Goal: Complete application form

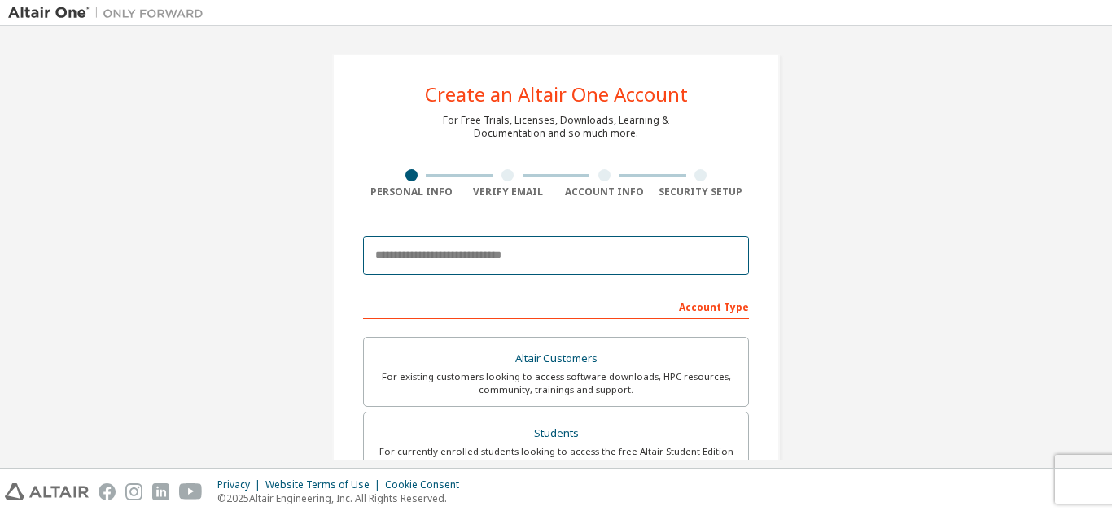
click at [414, 254] on input "email" at bounding box center [556, 255] width 386 height 39
type input "**********"
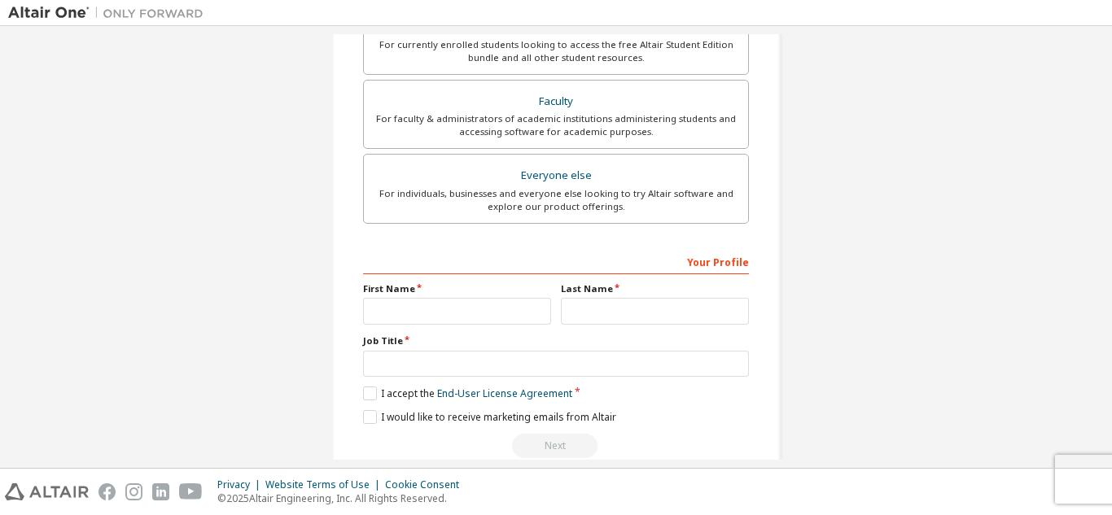
scroll to position [436, 0]
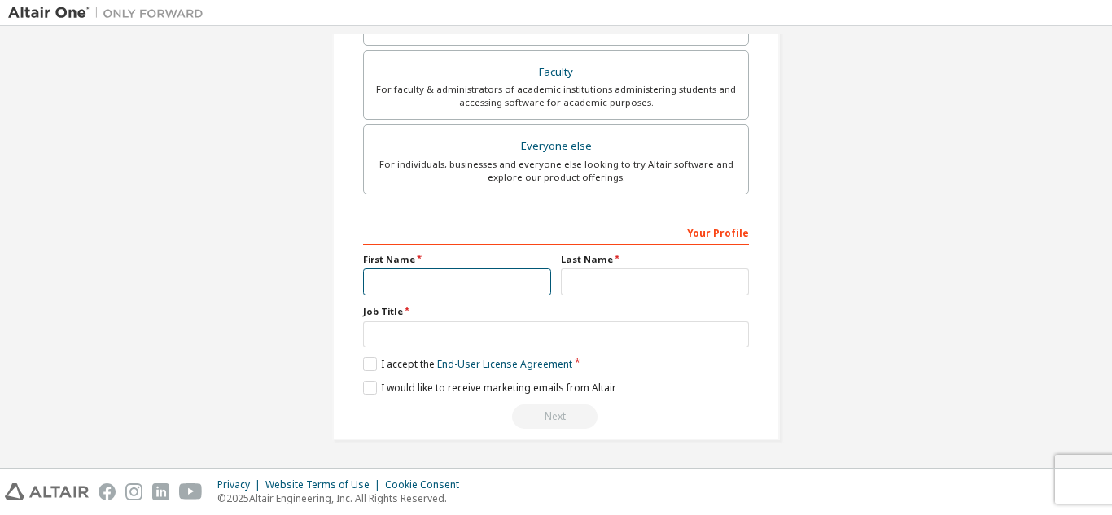
click at [426, 279] on input "text" at bounding box center [457, 282] width 188 height 27
type input "******"
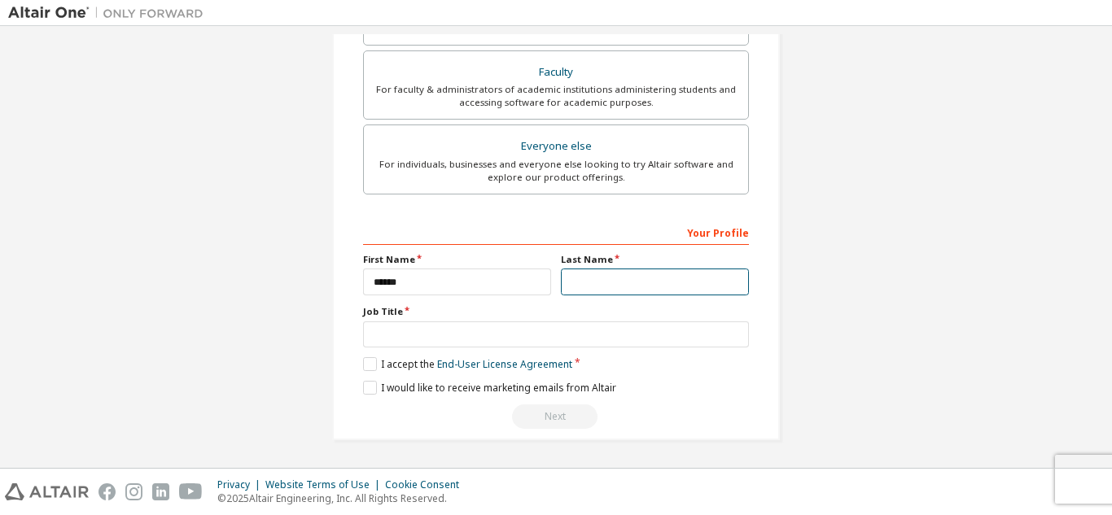
click at [610, 280] on input "text" at bounding box center [655, 282] width 188 height 27
type input "********"
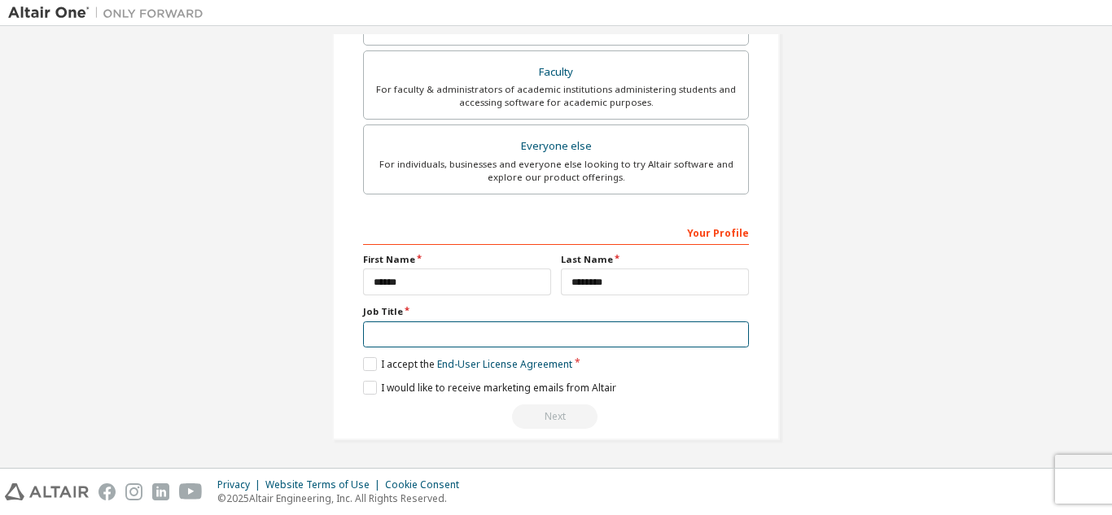
click at [522, 322] on input "text" at bounding box center [556, 335] width 386 height 27
type input "*******"
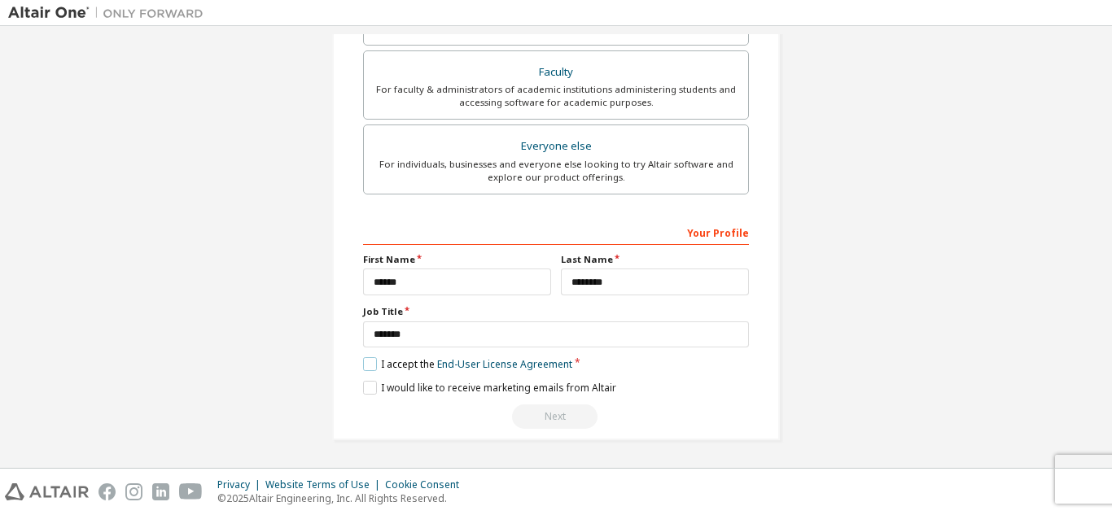
click at [370, 367] on label "I accept the End-User License Agreement" at bounding box center [467, 364] width 209 height 14
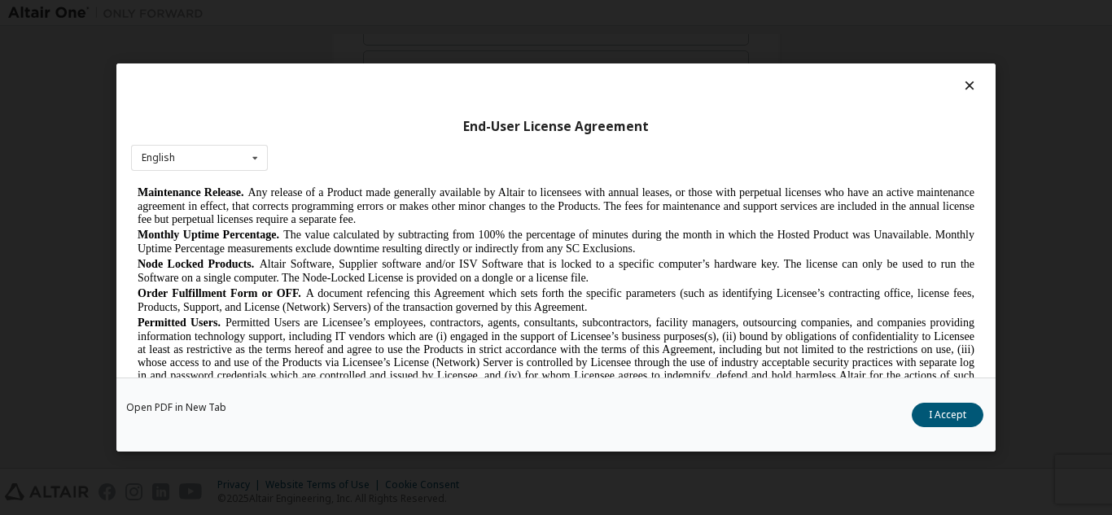
scroll to position [1221, 0]
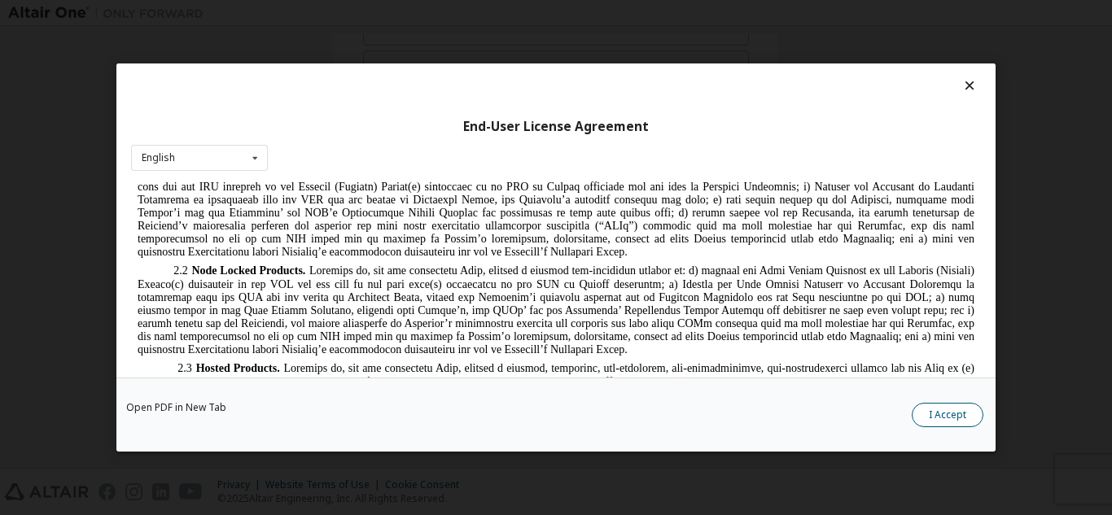
click at [959, 423] on button "I Accept" at bounding box center [948, 415] width 72 height 24
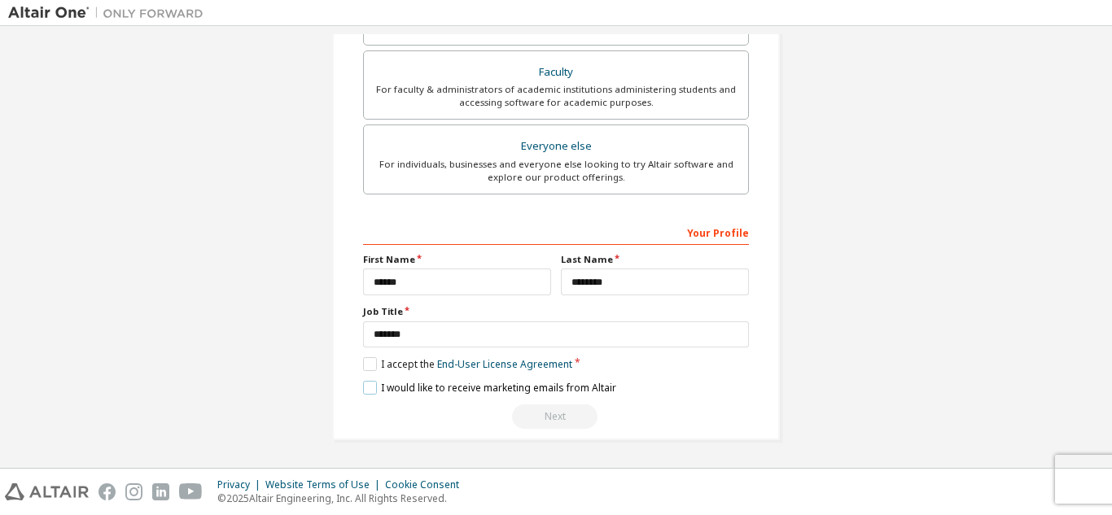
click at [363, 386] on label "I would like to receive marketing emails from Altair" at bounding box center [489, 388] width 253 height 14
click at [547, 418] on div "Next" at bounding box center [556, 417] width 386 height 24
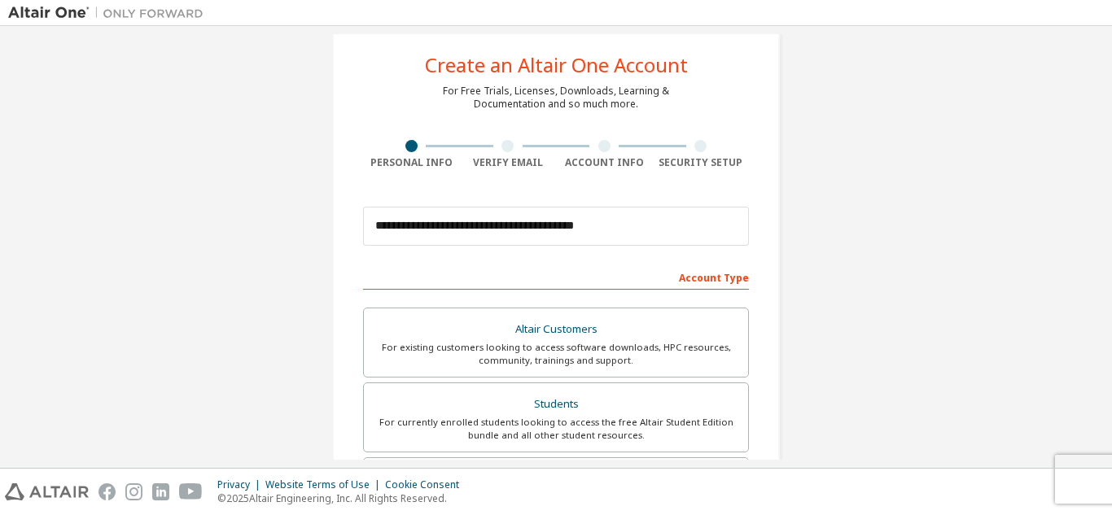
scroll to position [0, 0]
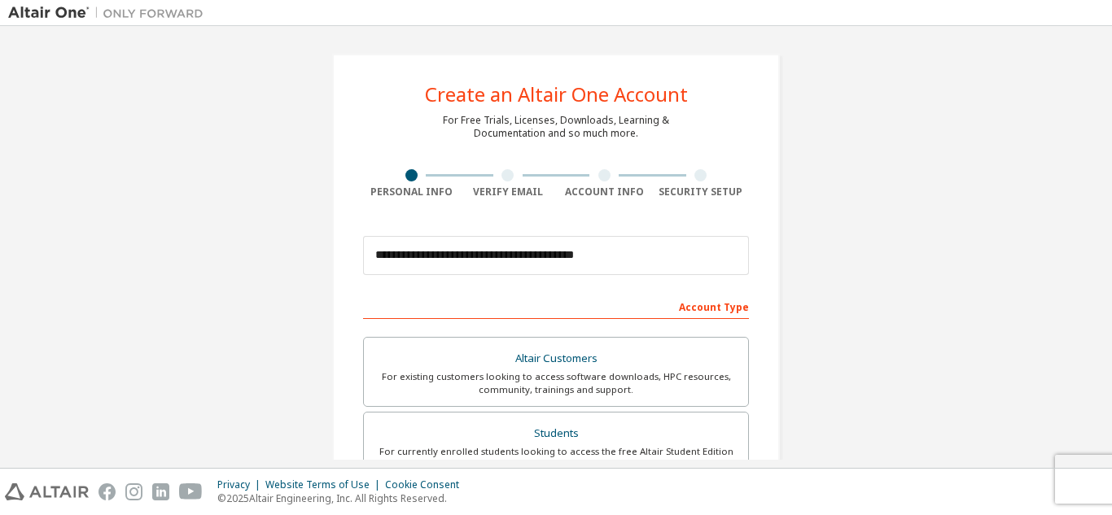
click at [545, 306] on div "Account Type" at bounding box center [556, 306] width 386 height 26
click at [707, 311] on div "Account Type" at bounding box center [556, 306] width 386 height 26
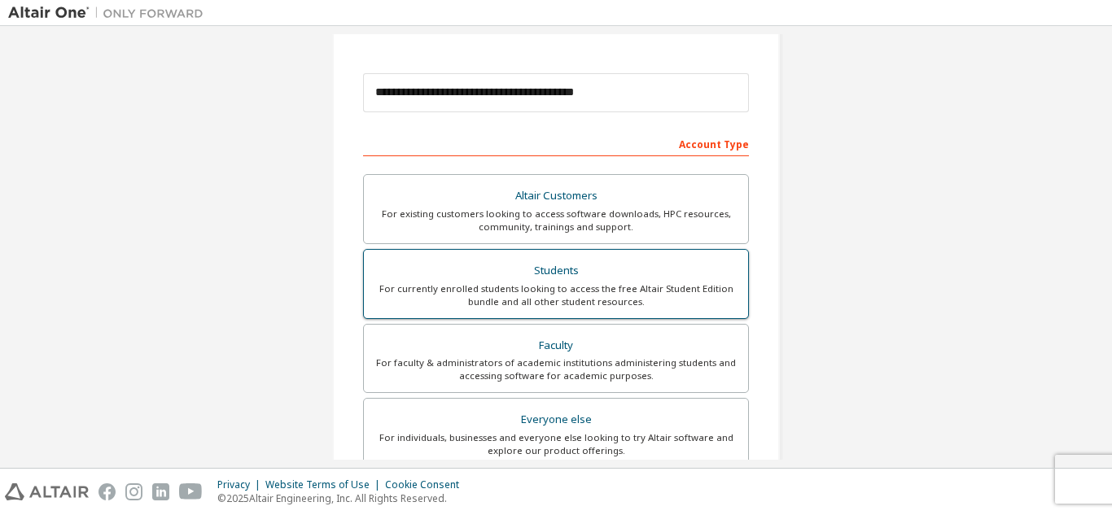
click at [580, 291] on div "For currently enrolled students looking to access the free Altair Student Editi…" at bounding box center [556, 296] width 365 height 26
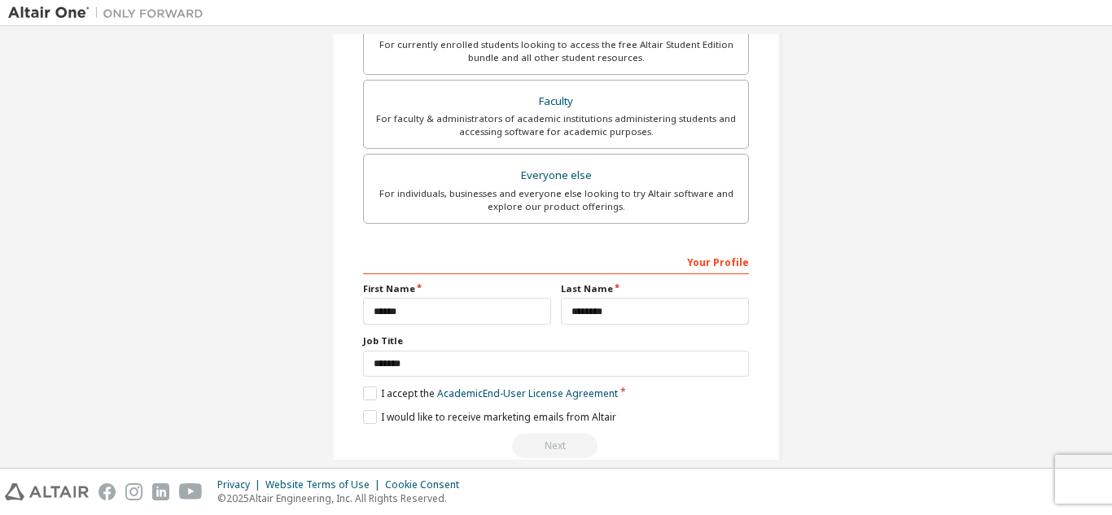
scroll to position [436, 0]
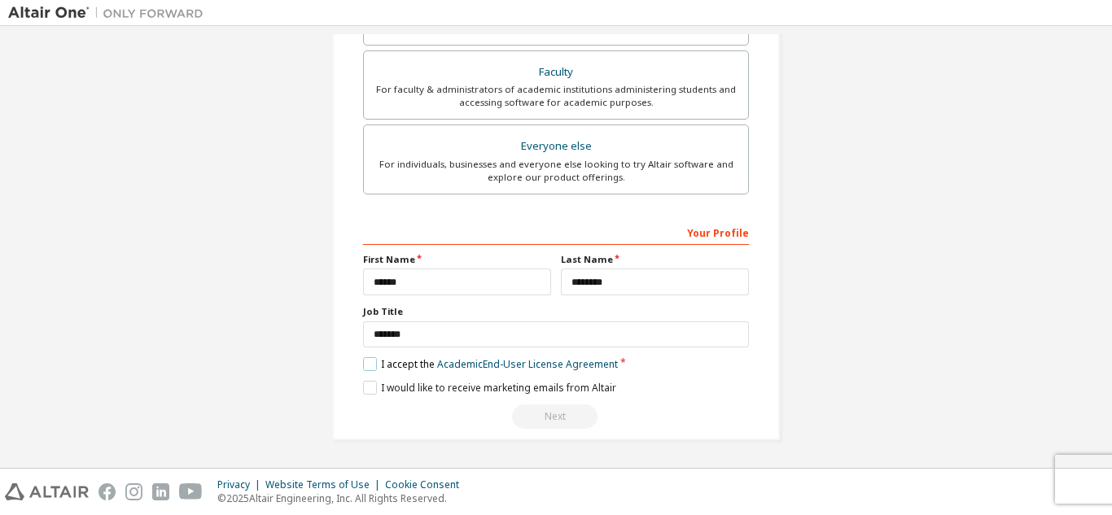
click at [363, 366] on label "I accept the Academic End-User License Agreement" at bounding box center [490, 364] width 255 height 14
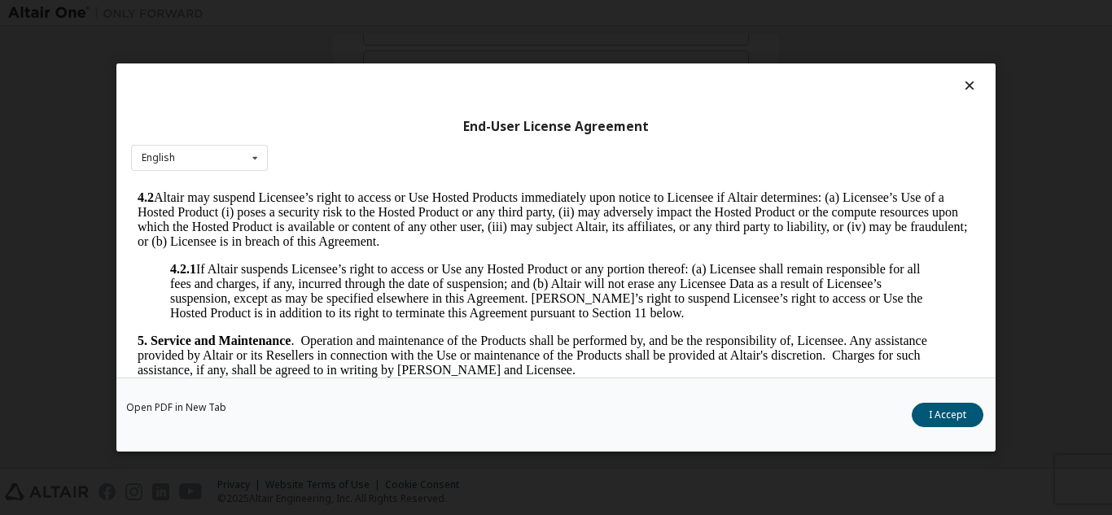
scroll to position [1873, 0]
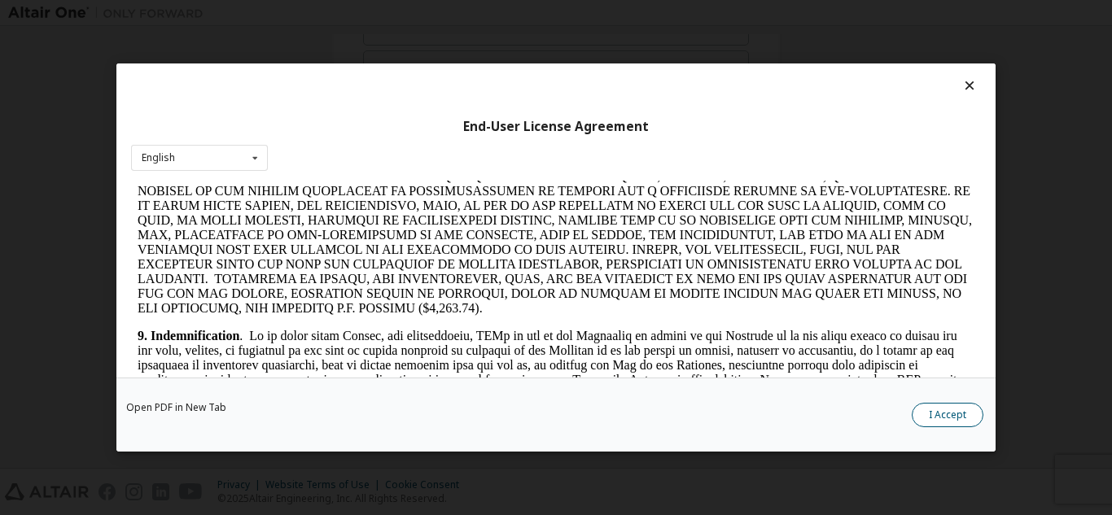
click at [955, 412] on button "I Accept" at bounding box center [948, 415] width 72 height 24
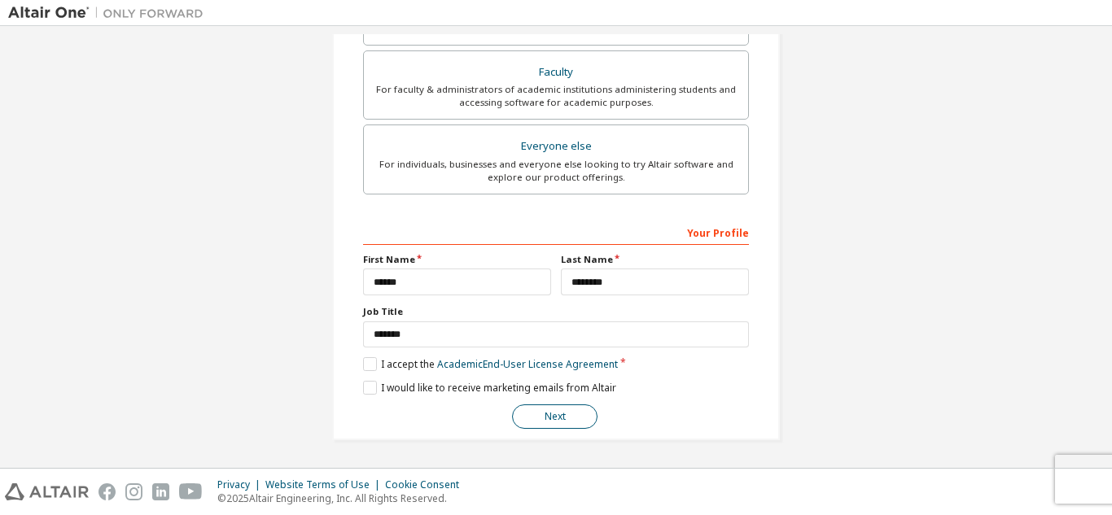
click at [555, 413] on button "Next" at bounding box center [554, 417] width 85 height 24
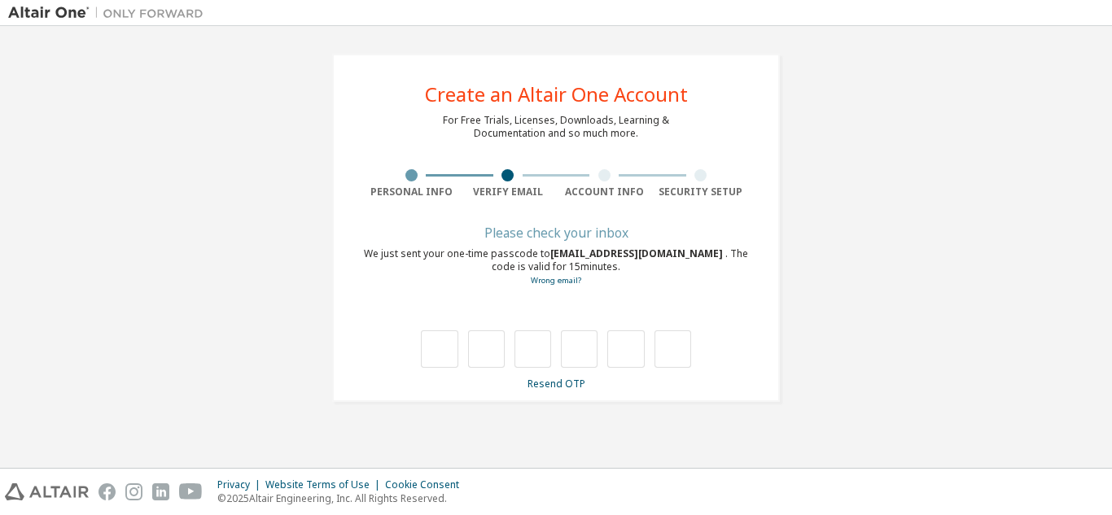
scroll to position [0, 0]
type input "*"
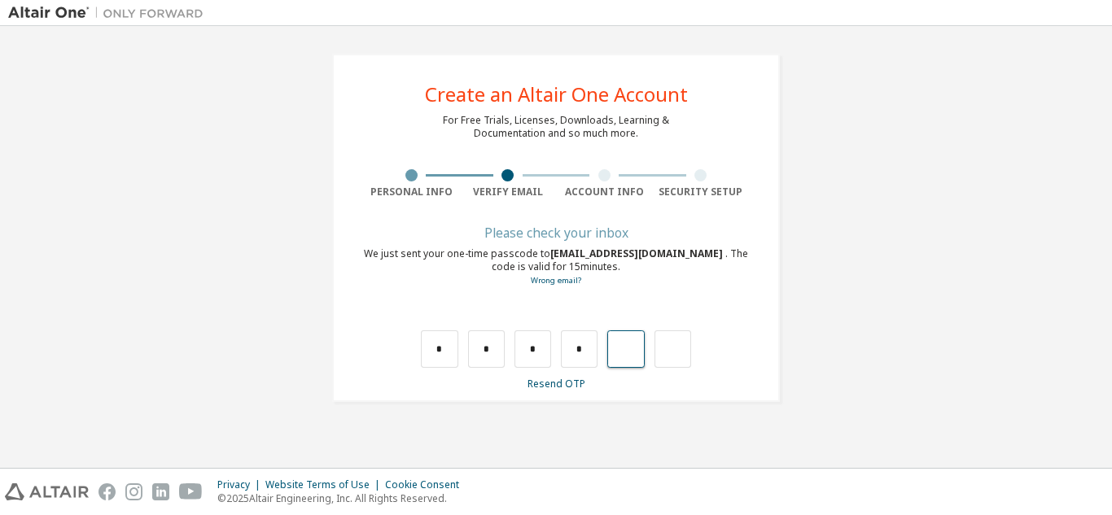
type input "*"
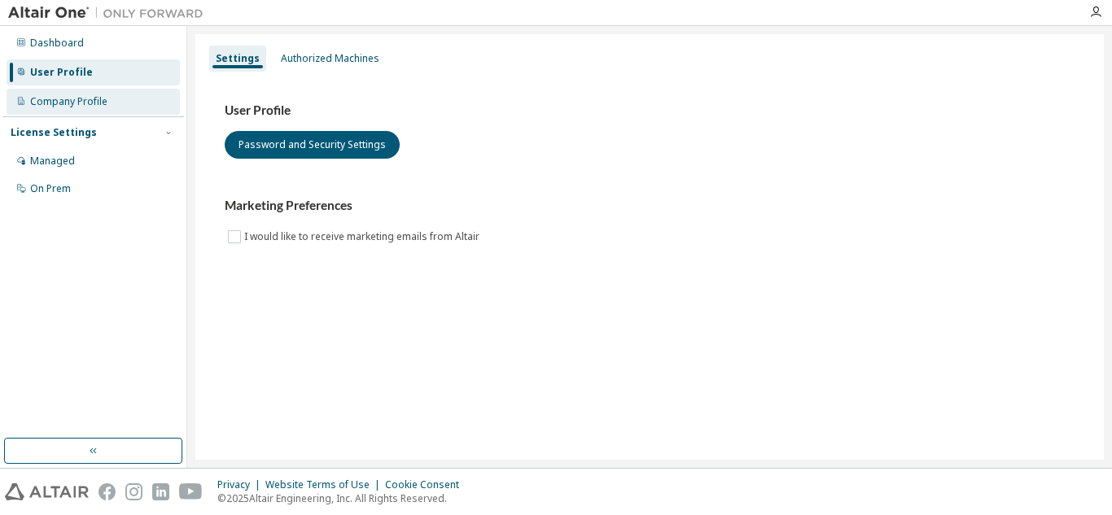
click at [55, 100] on div "Company Profile" at bounding box center [68, 101] width 77 height 13
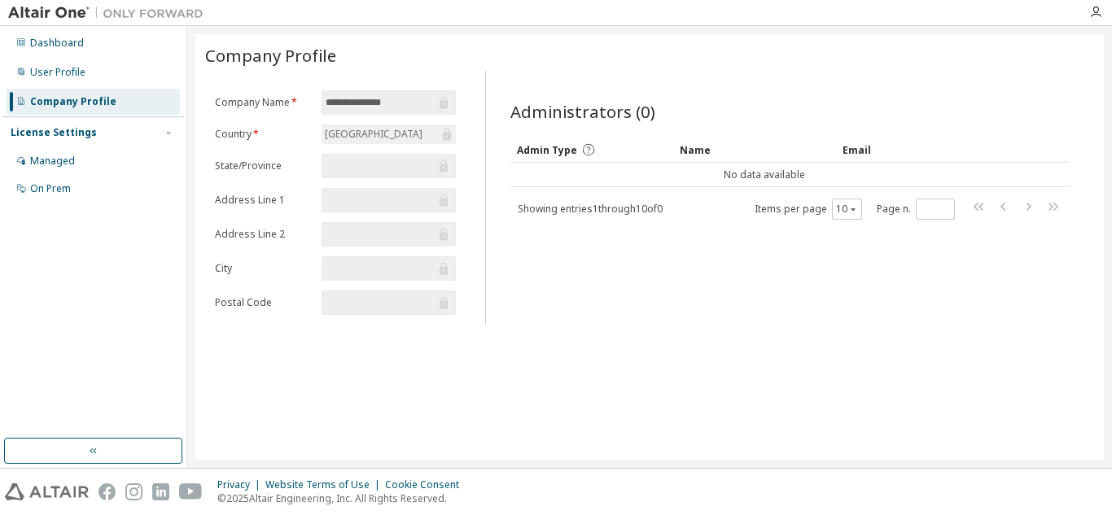
click at [414, 166] on input "text" at bounding box center [381, 166] width 111 height 16
click at [550, 156] on span "Admin Type" at bounding box center [547, 150] width 60 height 14
